Goal: Task Accomplishment & Management: Manage account settings

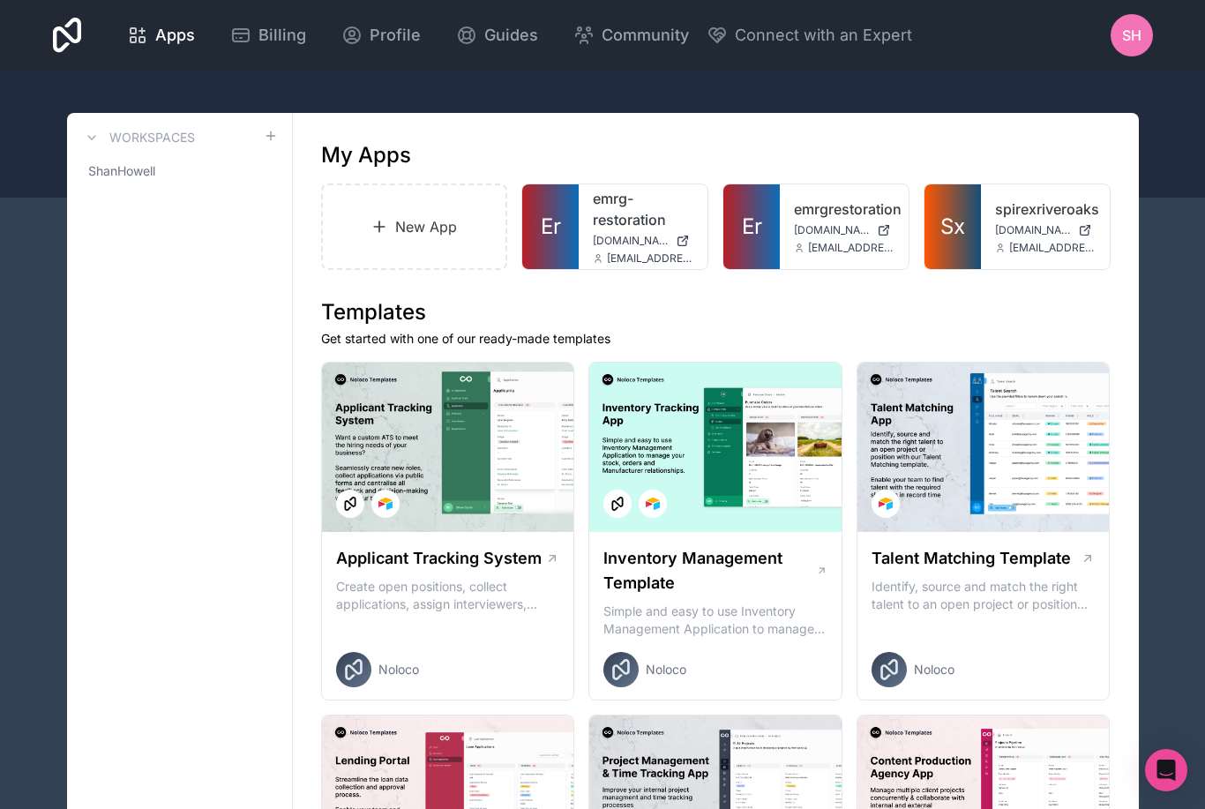
click at [1129, 45] on span "SH" at bounding box center [1131, 35] width 19 height 21
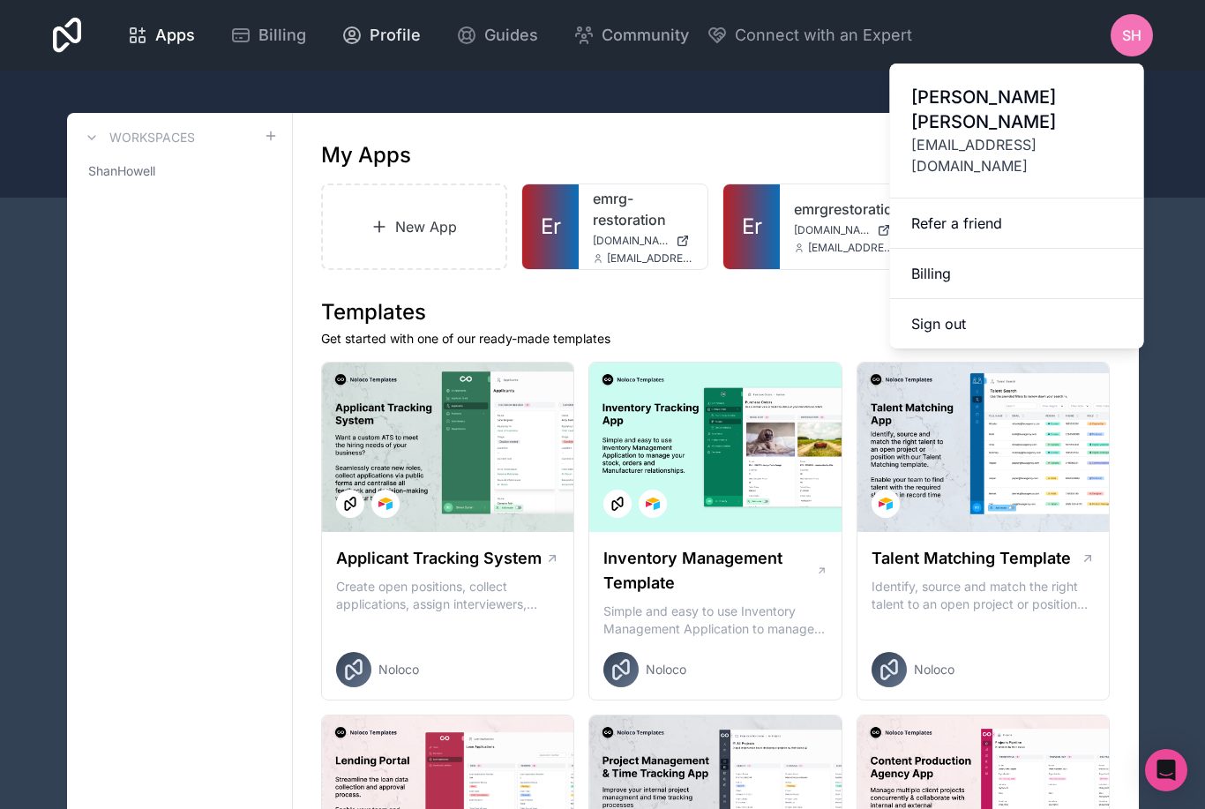
click at [421, 38] on span "Profile" at bounding box center [395, 35] width 51 height 25
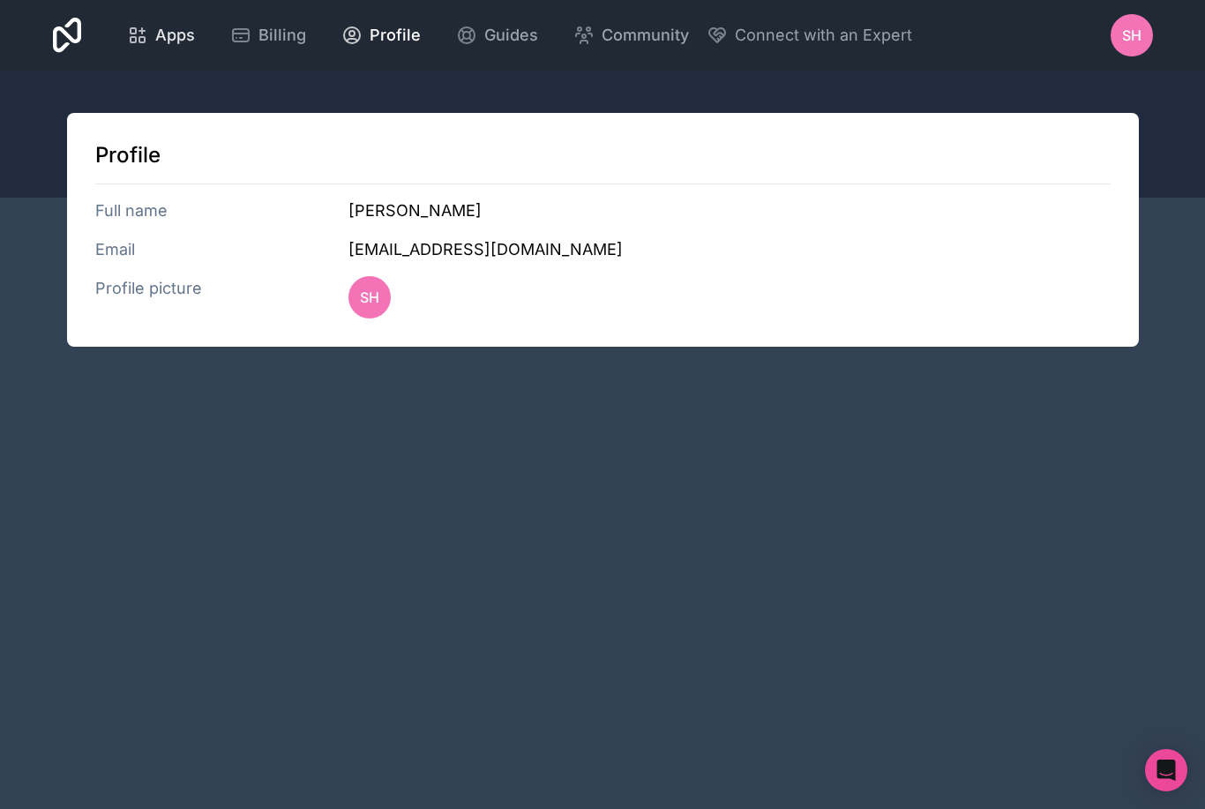
click at [195, 44] on span "Apps" at bounding box center [175, 35] width 40 height 25
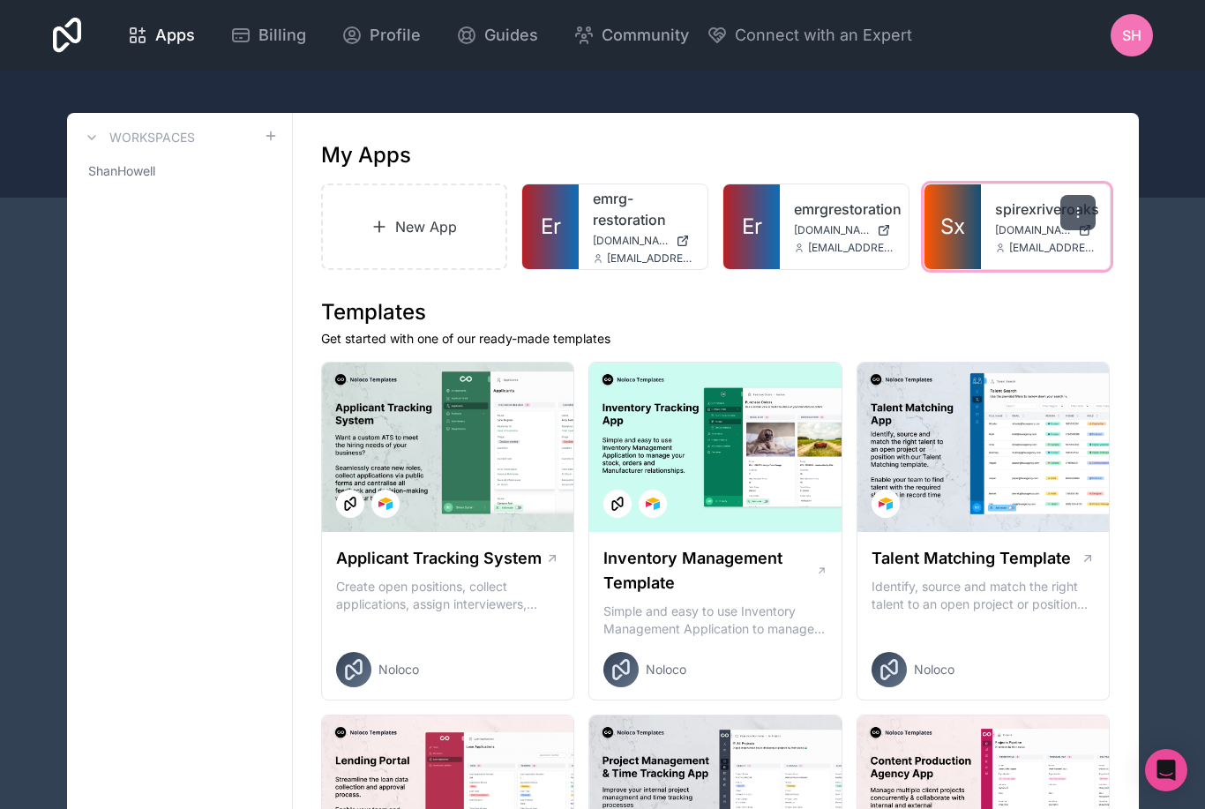
click at [1079, 209] on icon at bounding box center [1078, 212] width 14 height 14
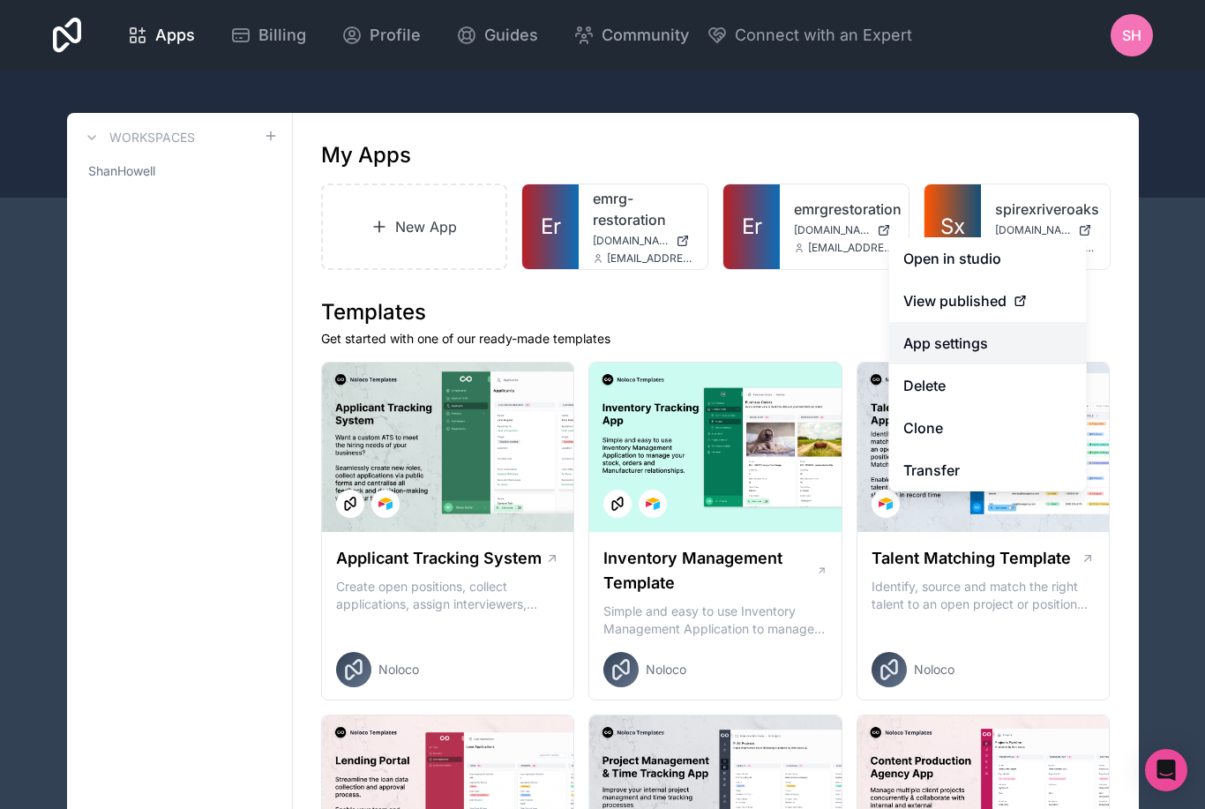
click at [992, 347] on link "App settings" at bounding box center [988, 343] width 198 height 42
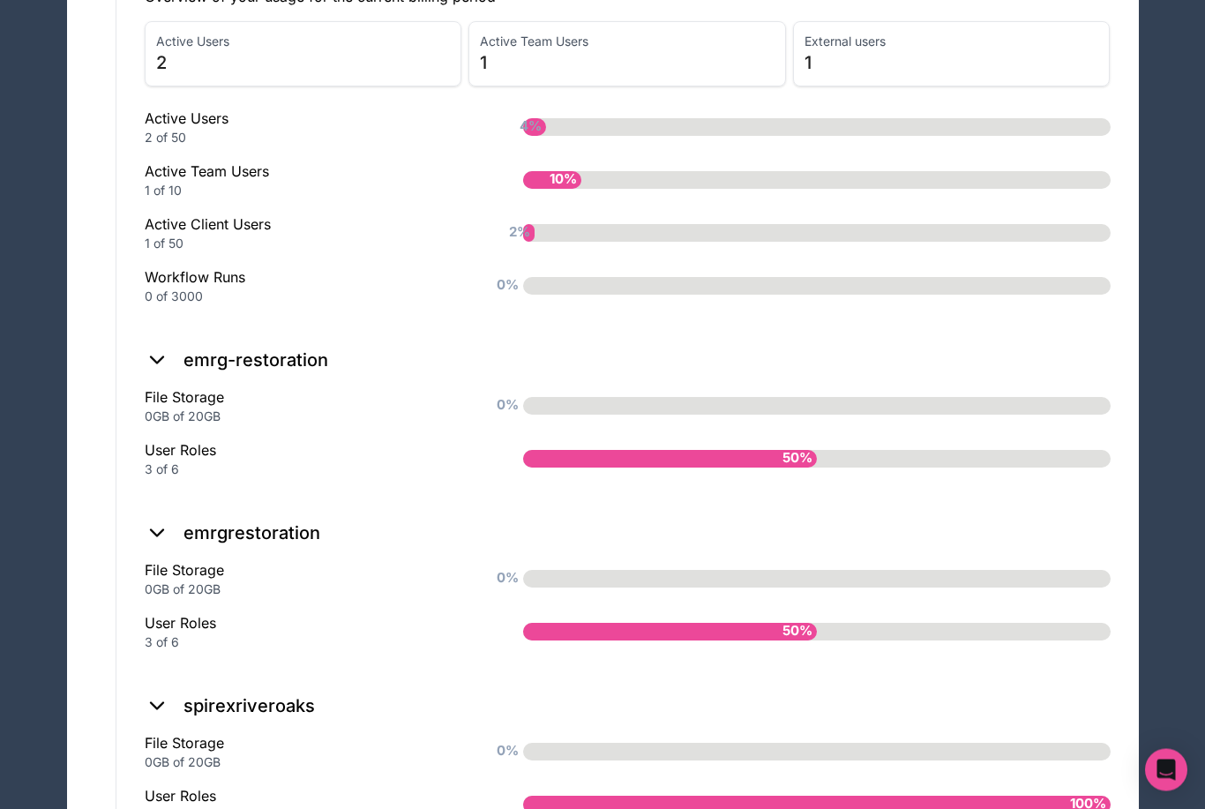
scroll to position [1429, 0]
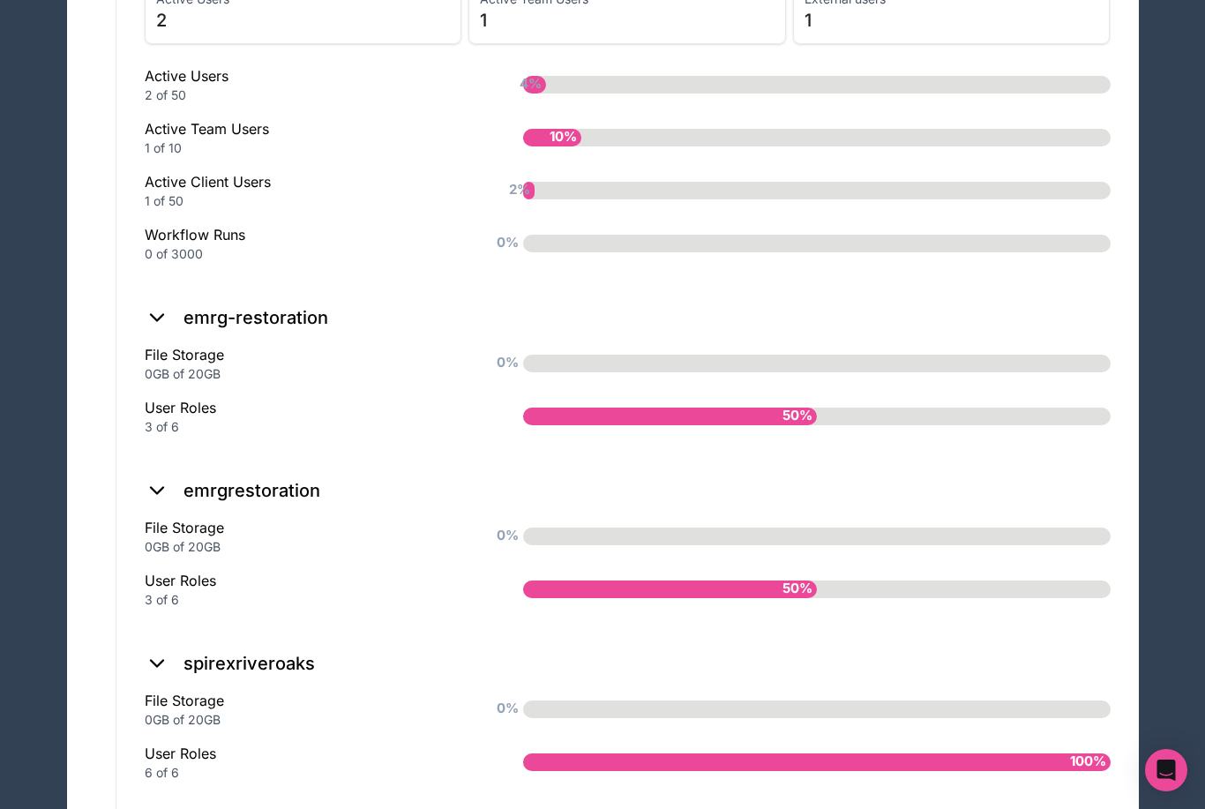
click at [153, 667] on icon at bounding box center [157, 663] width 25 height 25
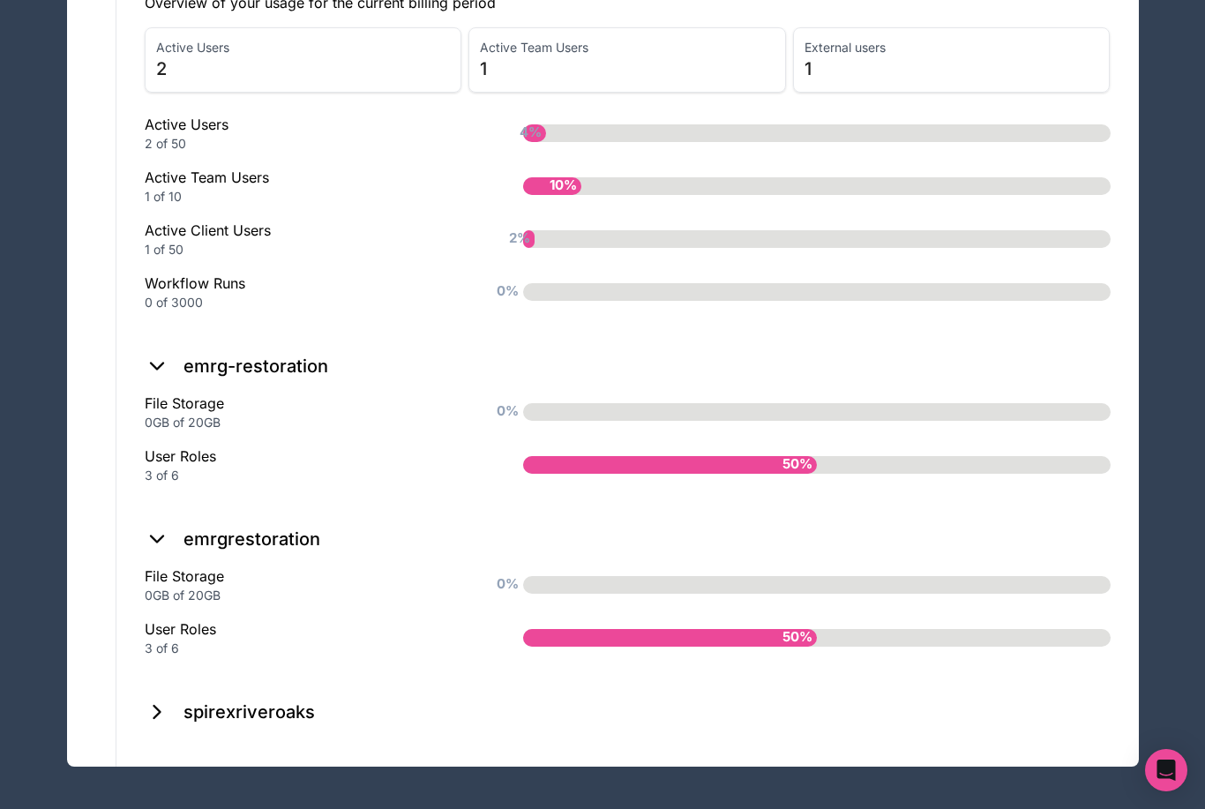
scroll to position [1323, 0]
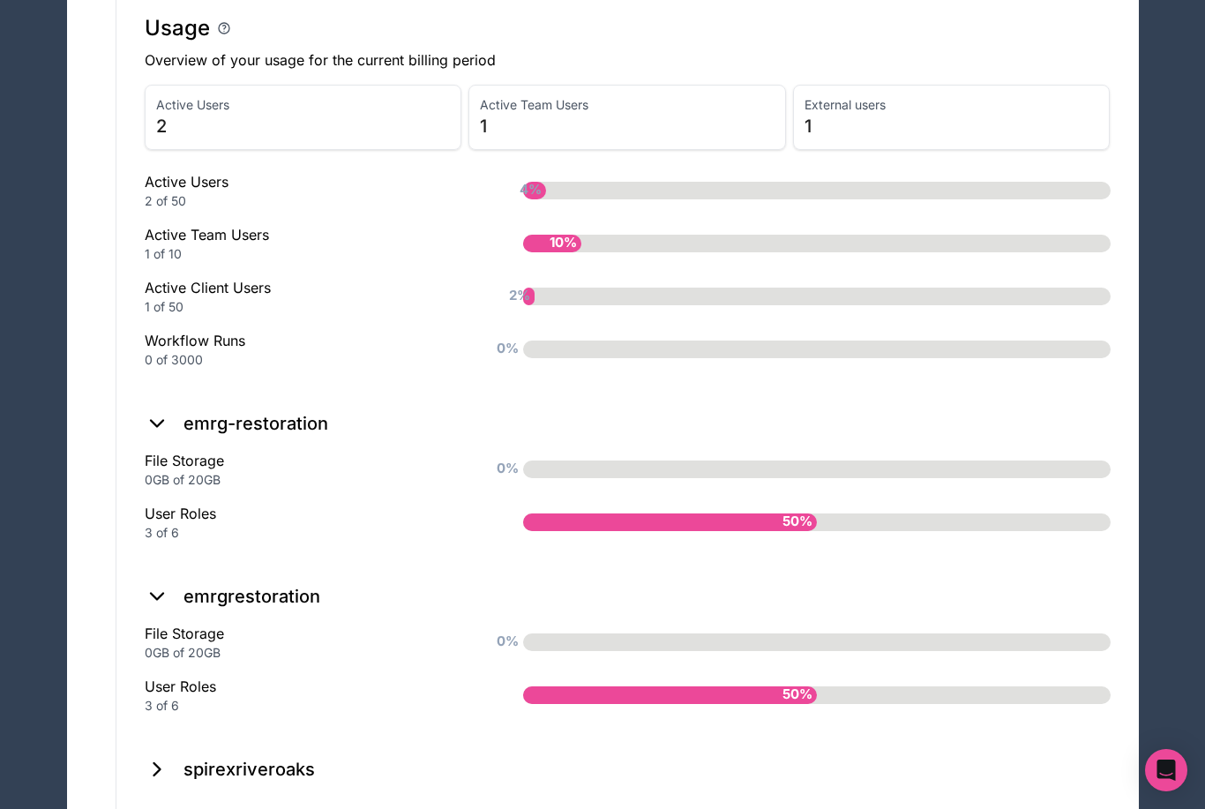
click at [161, 766] on icon at bounding box center [157, 769] width 25 height 25
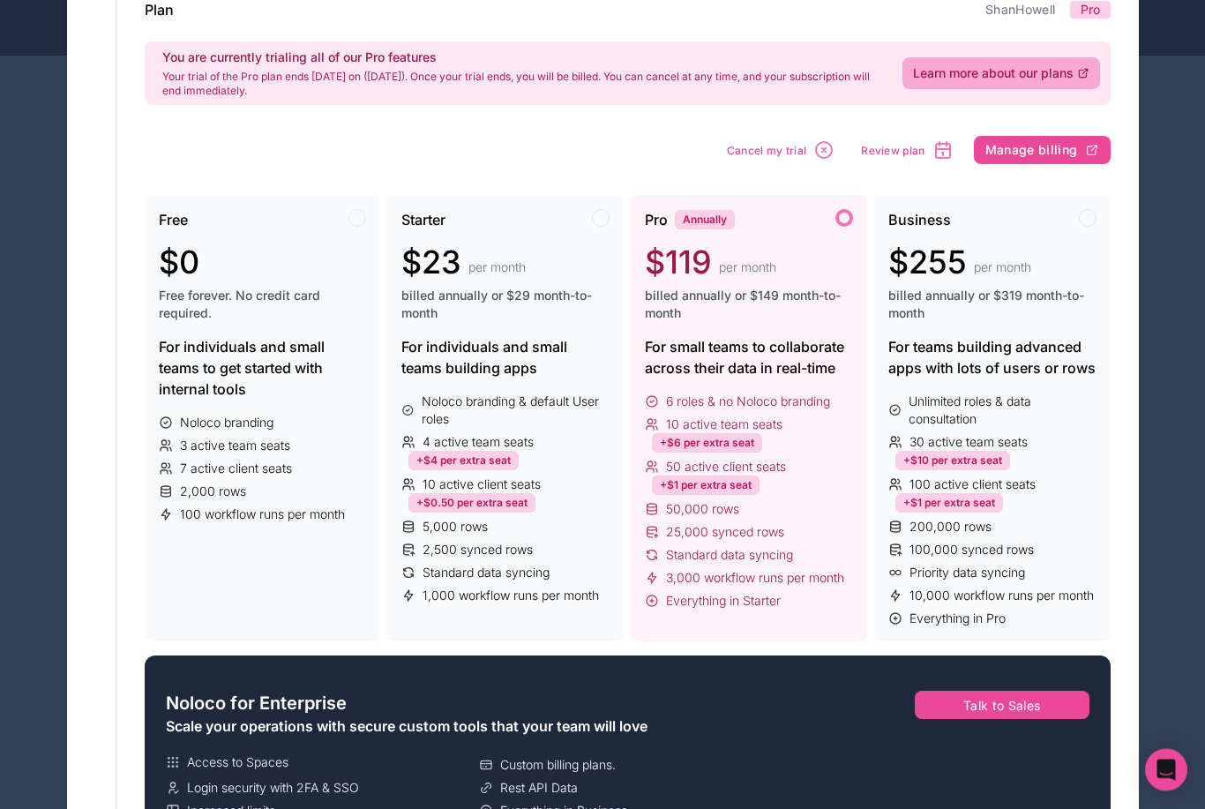
scroll to position [0, 0]
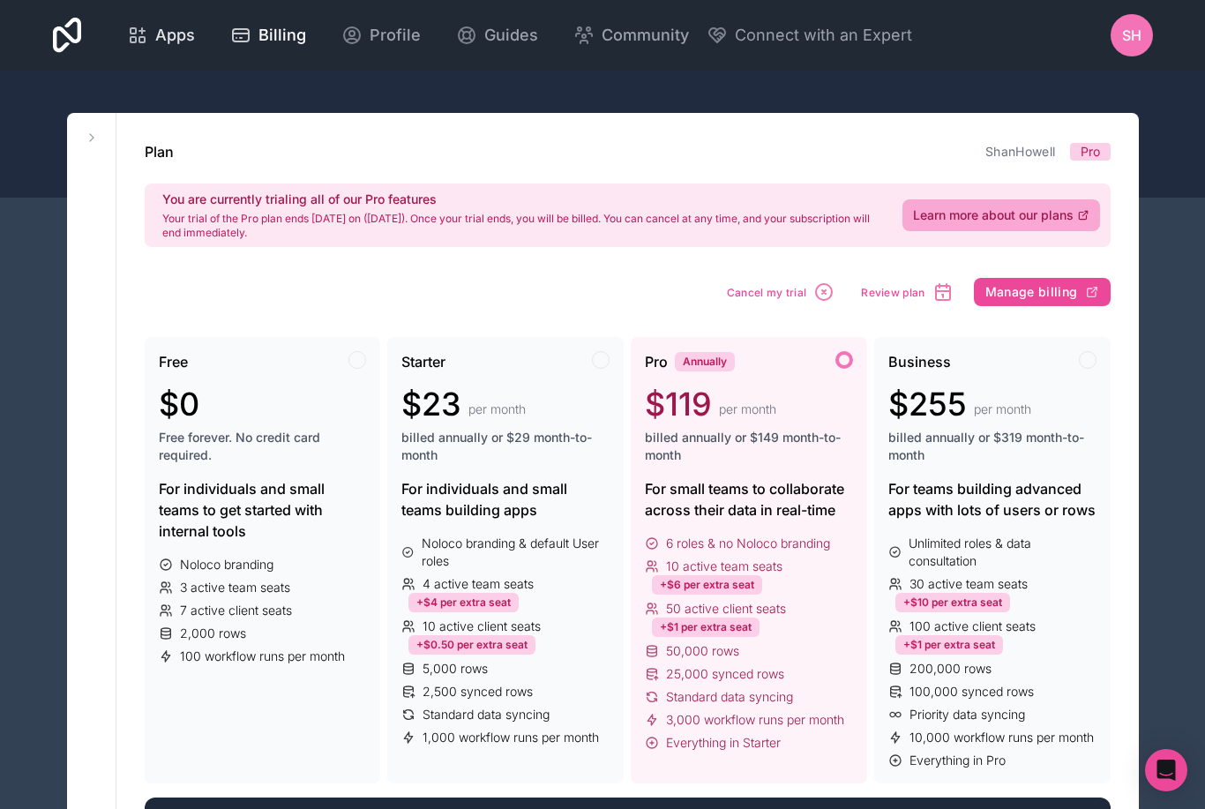
click at [195, 41] on span "Apps" at bounding box center [175, 35] width 40 height 25
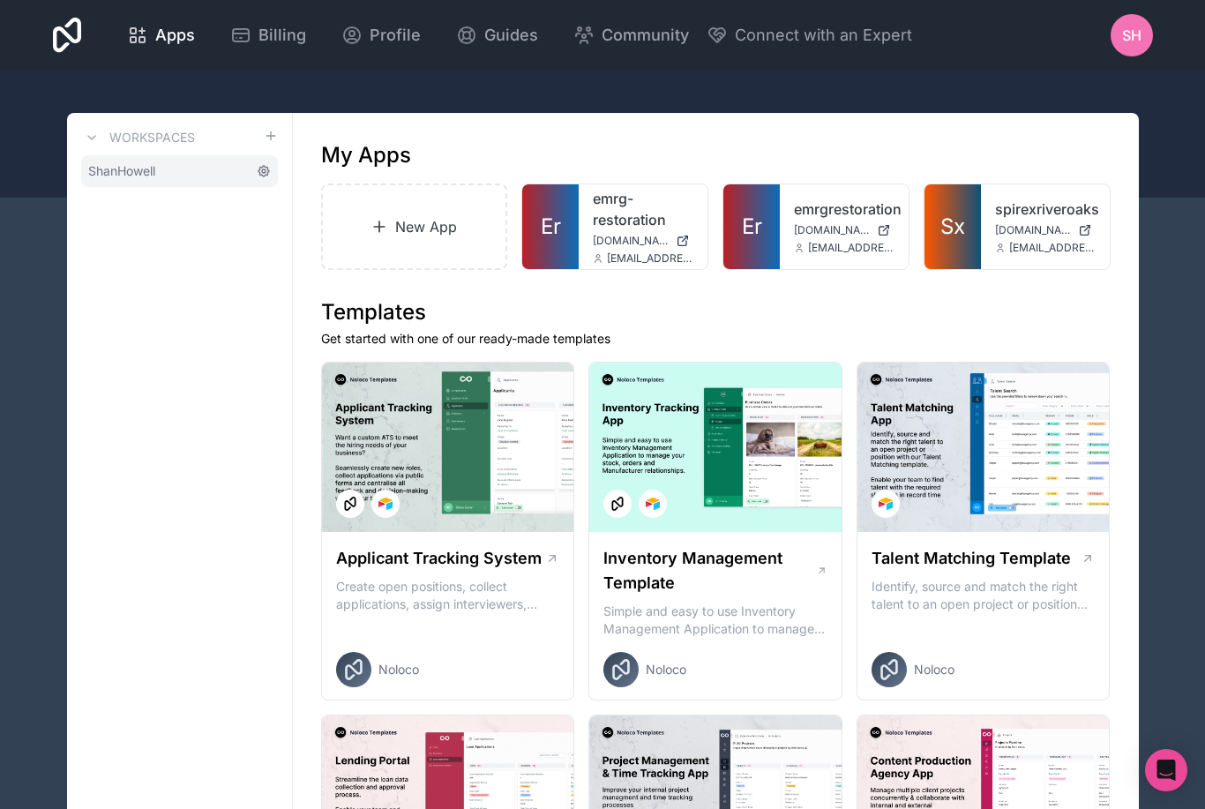
click at [262, 175] on icon at bounding box center [263, 171] width 11 height 11
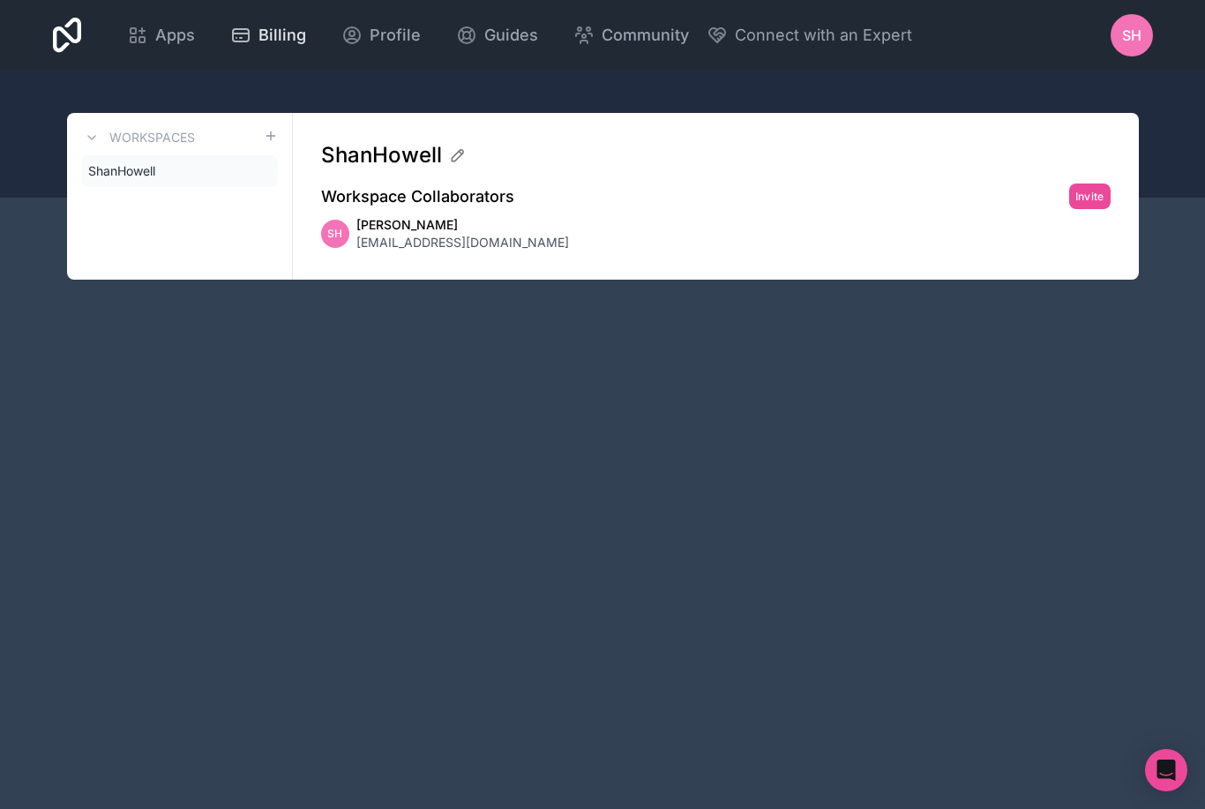
click at [306, 34] on span "Billing" at bounding box center [282, 35] width 48 height 25
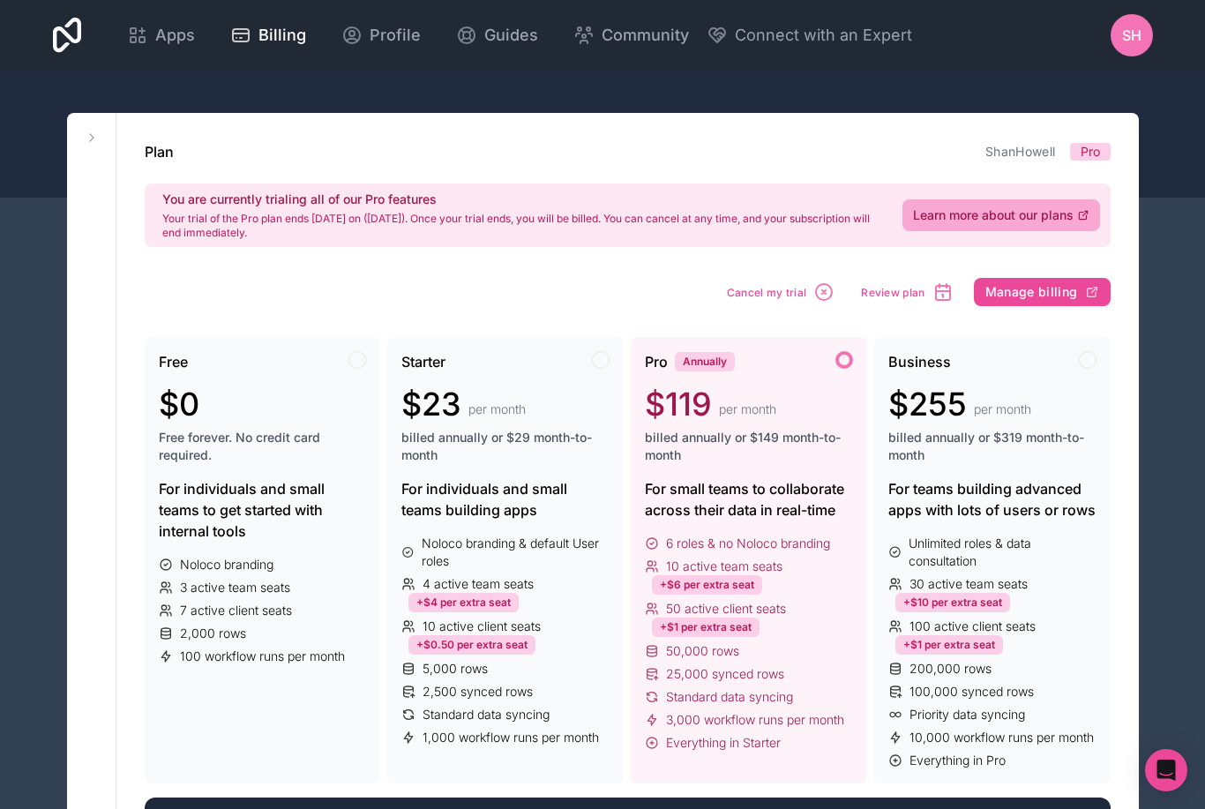
click at [1118, 42] on div "SH" at bounding box center [1131, 35] width 42 height 42
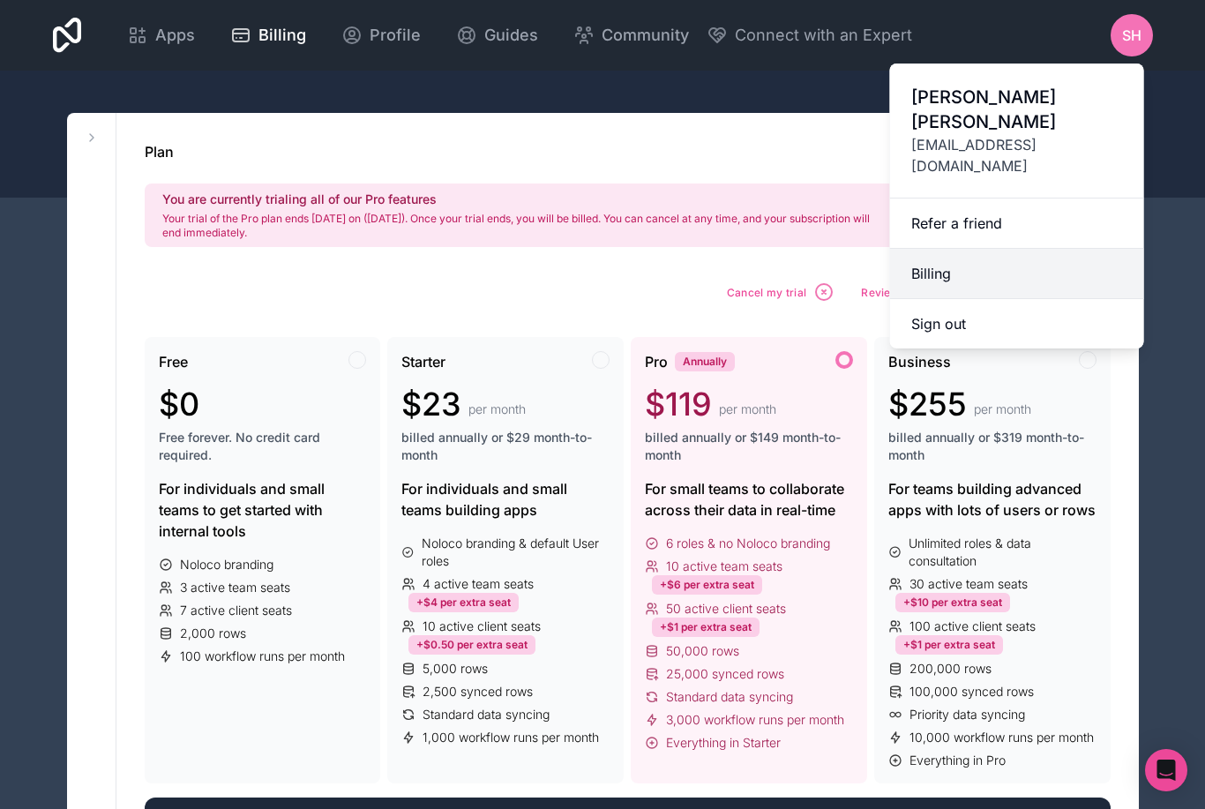
click at [971, 249] on link "Billing" at bounding box center [1017, 274] width 254 height 50
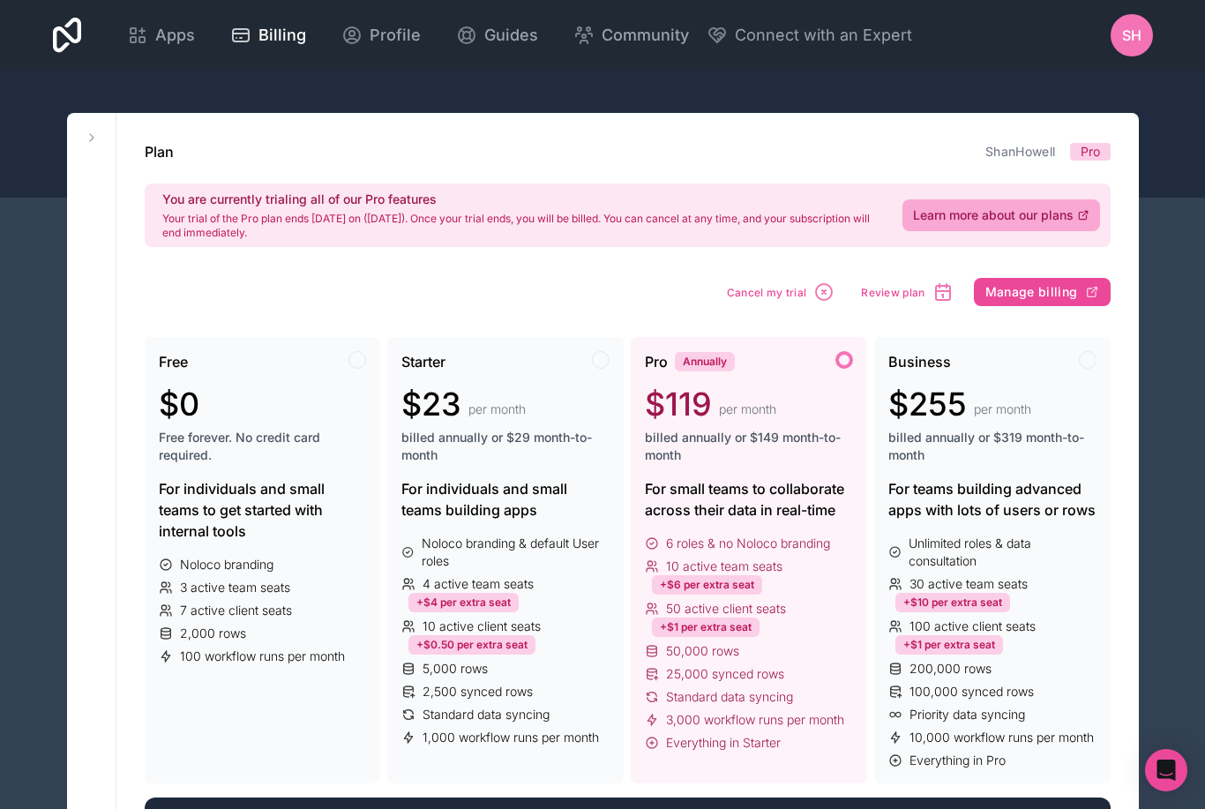
click at [1130, 39] on span "SH" at bounding box center [1131, 35] width 19 height 21
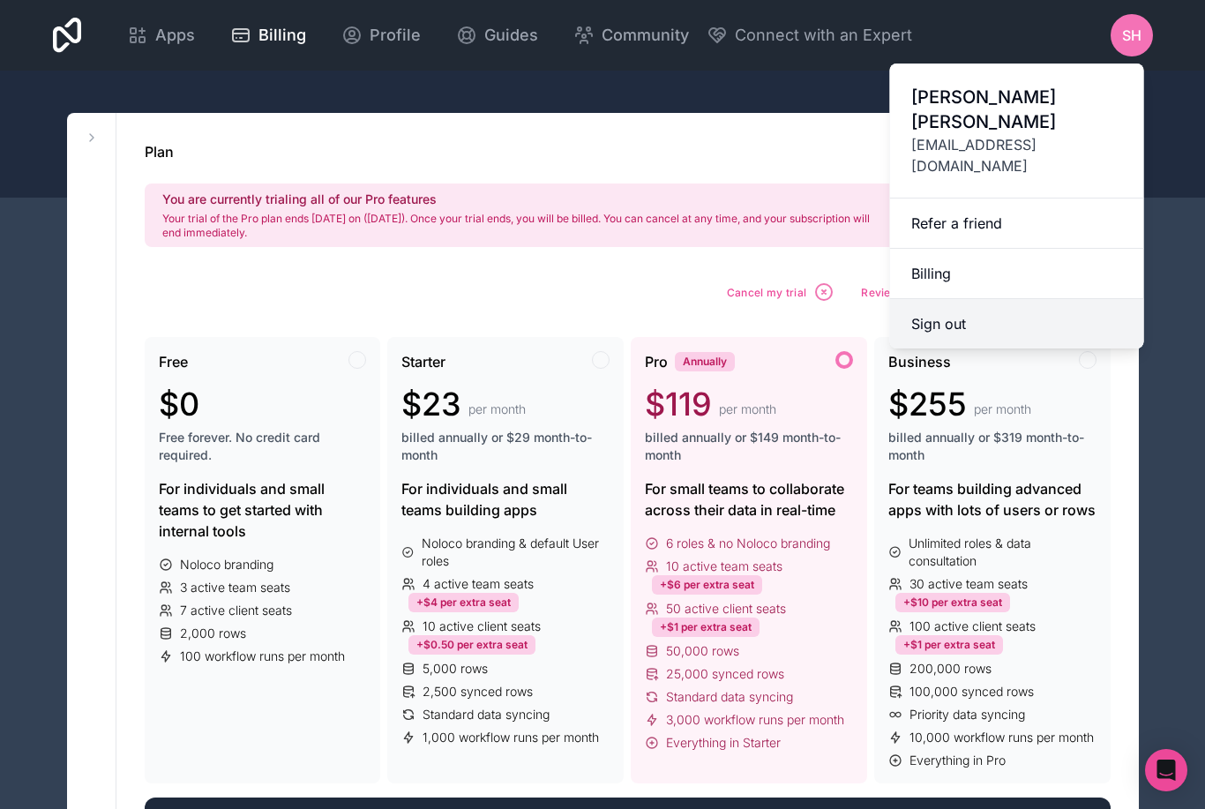
click at [961, 299] on button "Sign out" at bounding box center [1017, 323] width 254 height 49
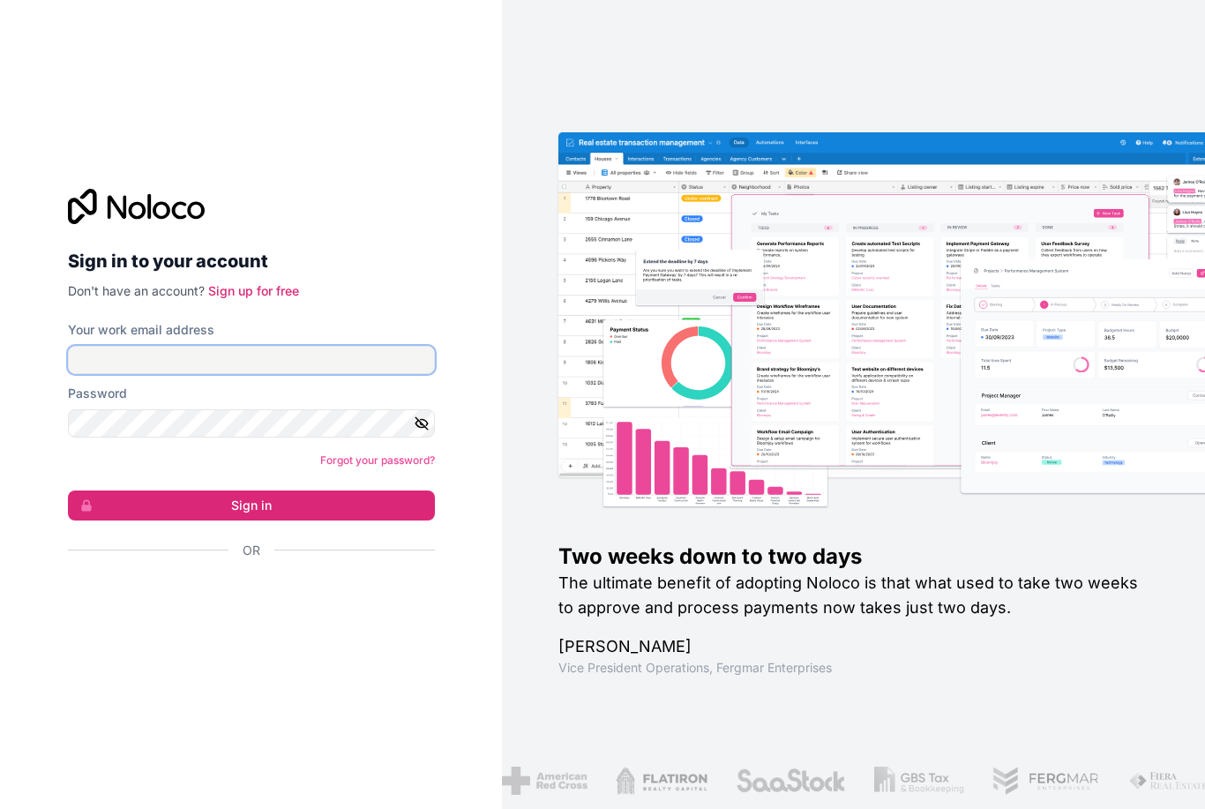
click at [273, 374] on input "Your work email address" at bounding box center [251, 360] width 367 height 28
click at [335, 617] on div "Sign in with Google. Opens in new tab" at bounding box center [244, 598] width 353 height 39
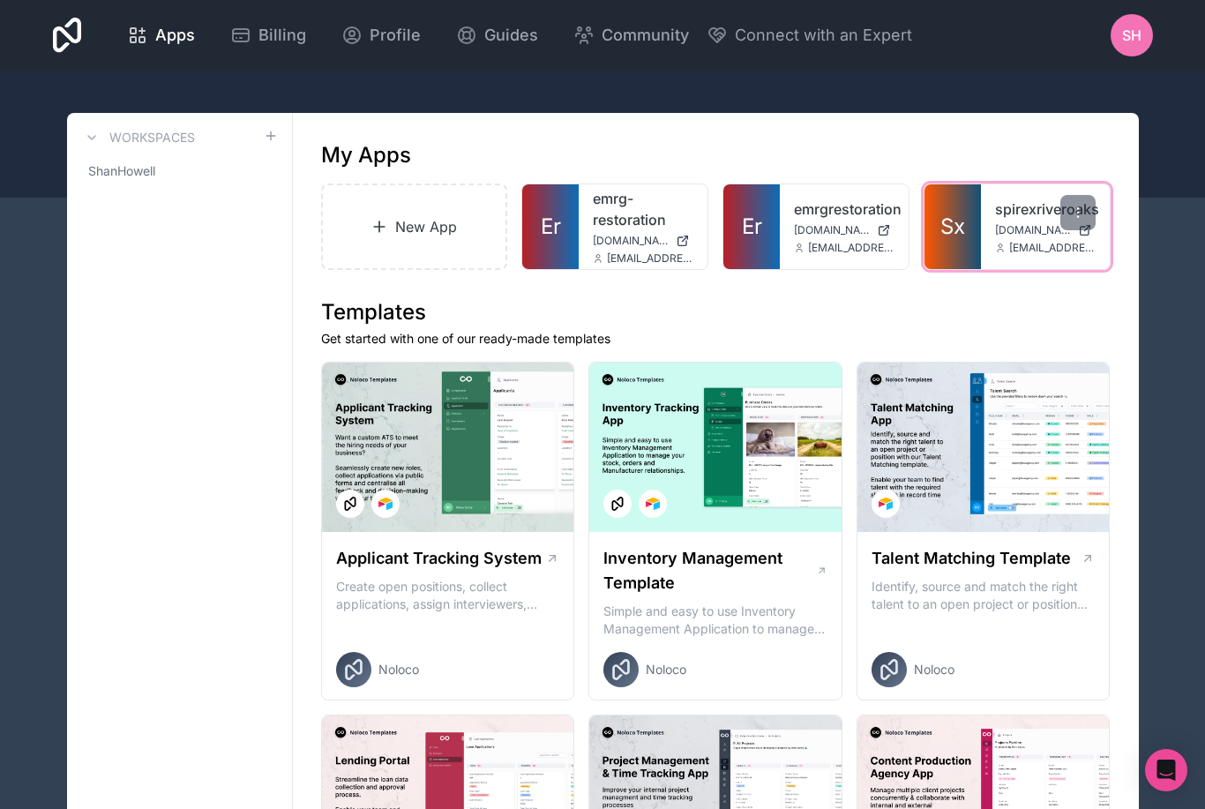
click at [1028, 229] on span "[DOMAIN_NAME]" at bounding box center [1033, 230] width 76 height 14
click at [1084, 207] on icon at bounding box center [1078, 212] width 14 height 14
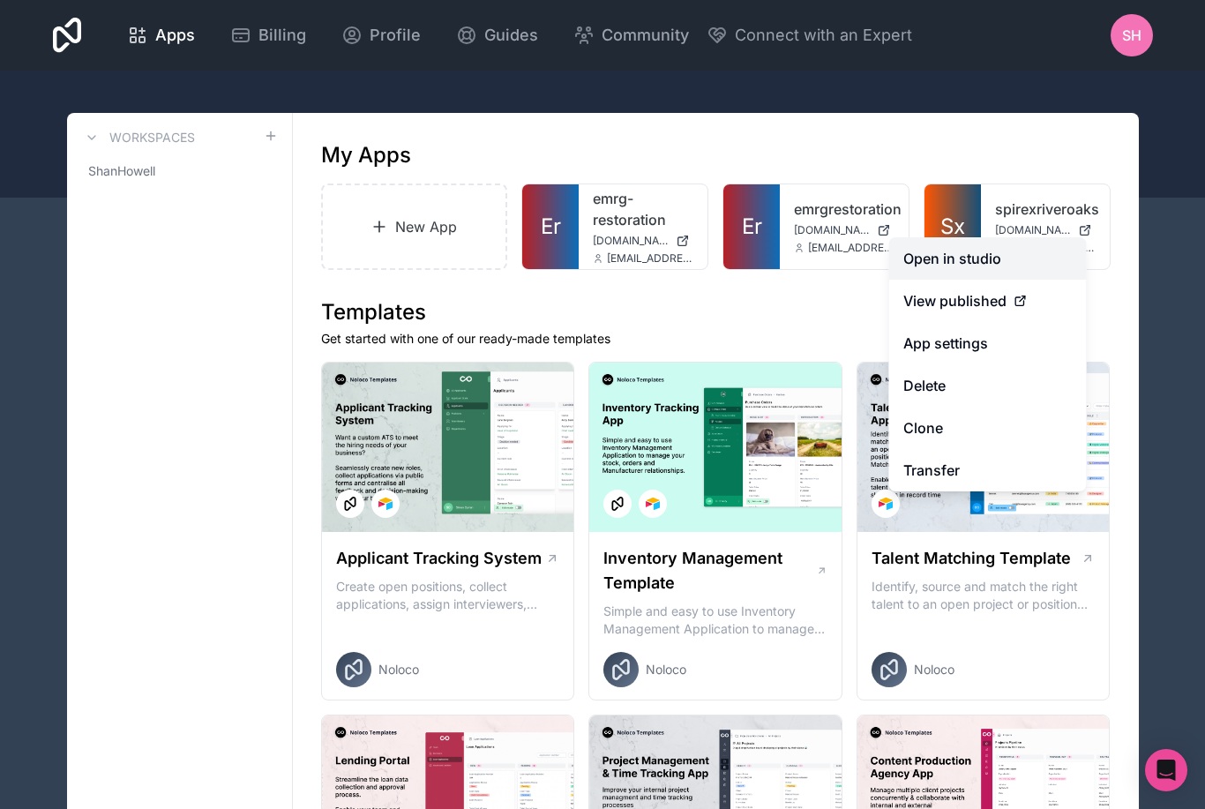
click at [981, 263] on link "Open in studio" at bounding box center [988, 258] width 198 height 42
